Goal: Find specific page/section: Find specific page/section

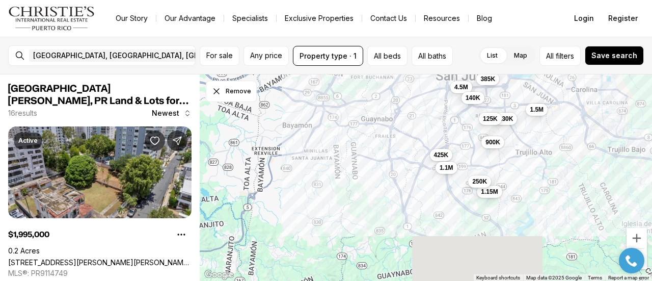
drag, startPoint x: 470, startPoint y: 202, endPoint x: 475, endPoint y: 121, distance: 81.1
click at [501, 113] on button "130K" at bounding box center [506, 119] width 23 height 12
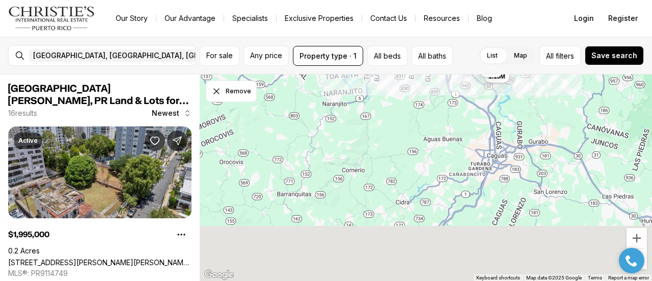
drag, startPoint x: 344, startPoint y: 172, endPoint x: 397, endPoint y: 5, distance: 174.7
click at [397, 5] on div "Go to: Homepage Our Story Our Advantage Specialists Exclusive Properties Contac…" at bounding box center [326, 140] width 652 height 281
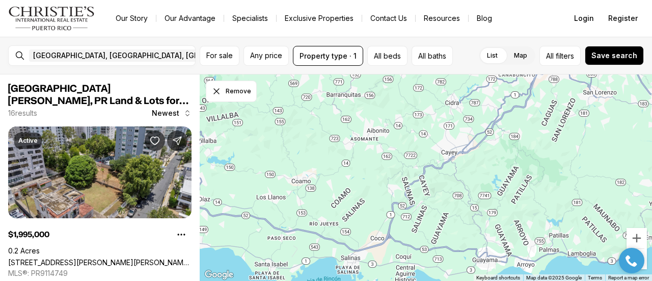
drag, startPoint x: 418, startPoint y: 153, endPoint x: 464, endPoint y: 97, distance: 72.8
click at [464, 97] on div at bounding box center [426, 177] width 452 height 207
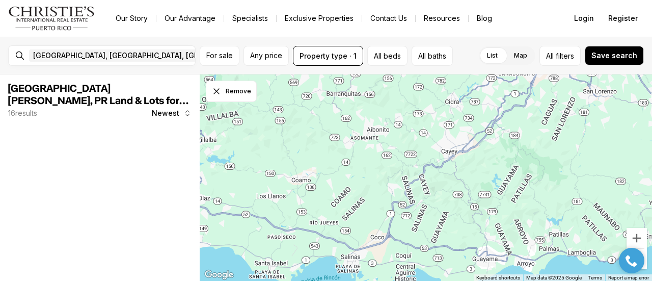
click at [353, 150] on div at bounding box center [426, 177] width 452 height 207
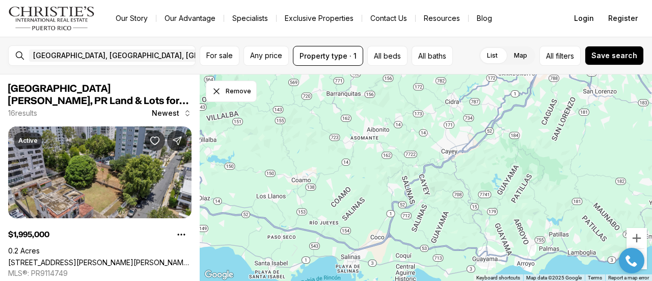
click at [355, 141] on div at bounding box center [426, 177] width 452 height 207
click at [354, 139] on div at bounding box center [426, 177] width 452 height 207
click at [351, 138] on div at bounding box center [426, 177] width 452 height 207
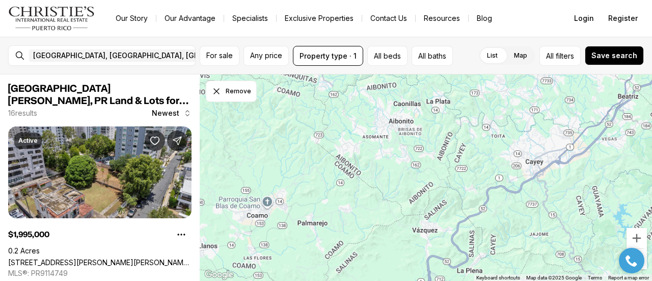
click at [351, 138] on div at bounding box center [426, 177] width 452 height 207
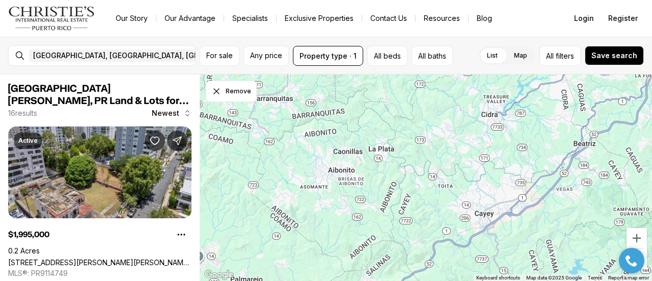
drag, startPoint x: 400, startPoint y: 120, endPoint x: 348, endPoint y: 150, distance: 60.0
click at [336, 171] on div at bounding box center [426, 177] width 452 height 207
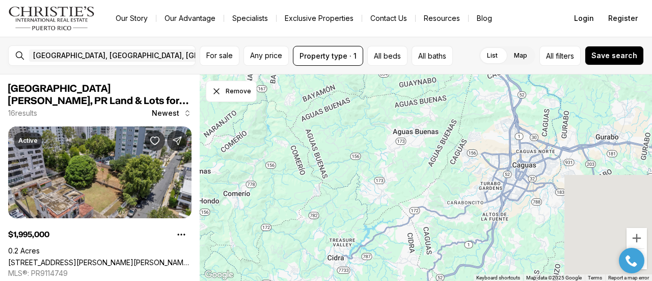
drag, startPoint x: 400, startPoint y: 128, endPoint x: 257, endPoint y: 237, distance: 180.3
click at [241, 273] on div at bounding box center [426, 177] width 452 height 207
